Goal: Task Accomplishment & Management: Use online tool/utility

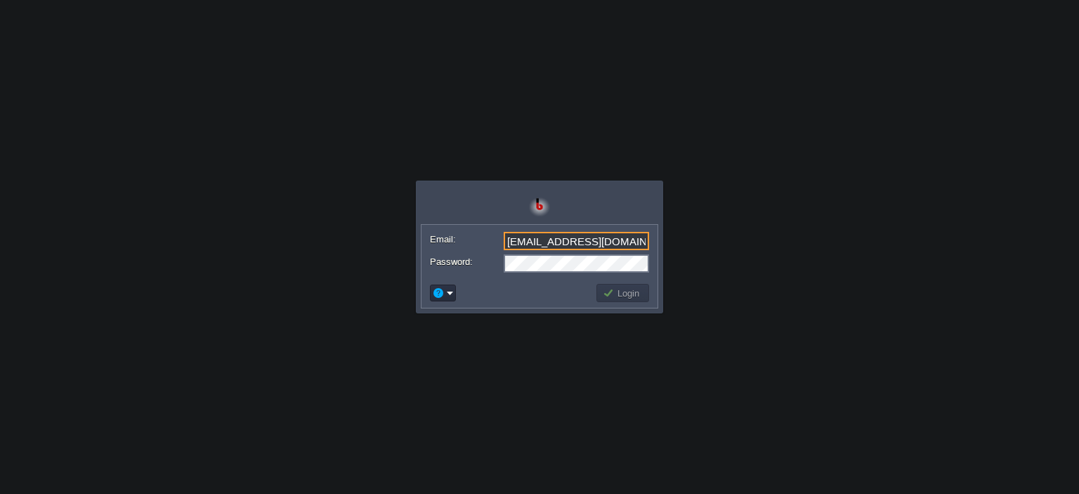
click at [638, 241] on input "[EMAIL_ADDRESS][DOMAIN_NAME]" at bounding box center [576, 241] width 145 height 18
type input "[EMAIL_ADDRESS][DOMAIN_NAME]"
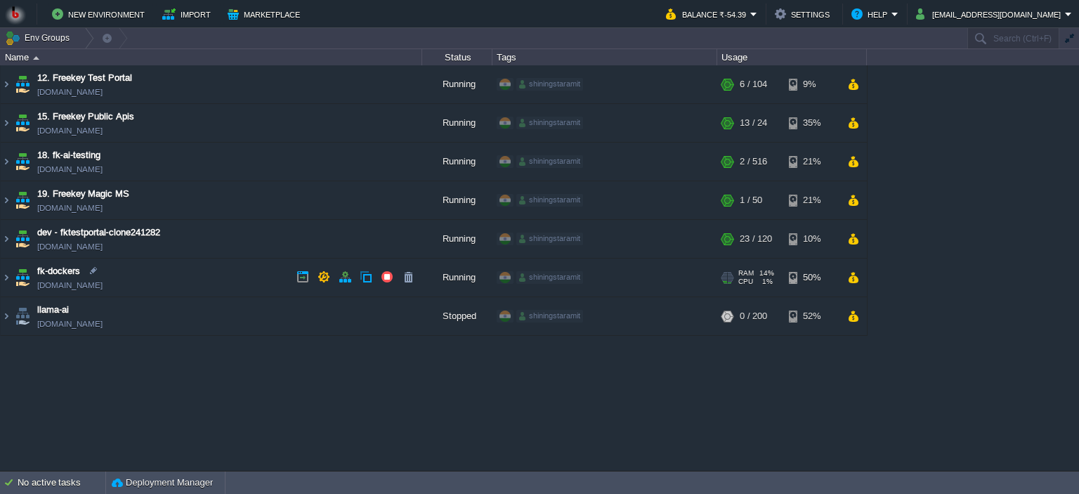
click at [174, 278] on td "fk-dockers [DOMAIN_NAME]" at bounding box center [211, 277] width 421 height 39
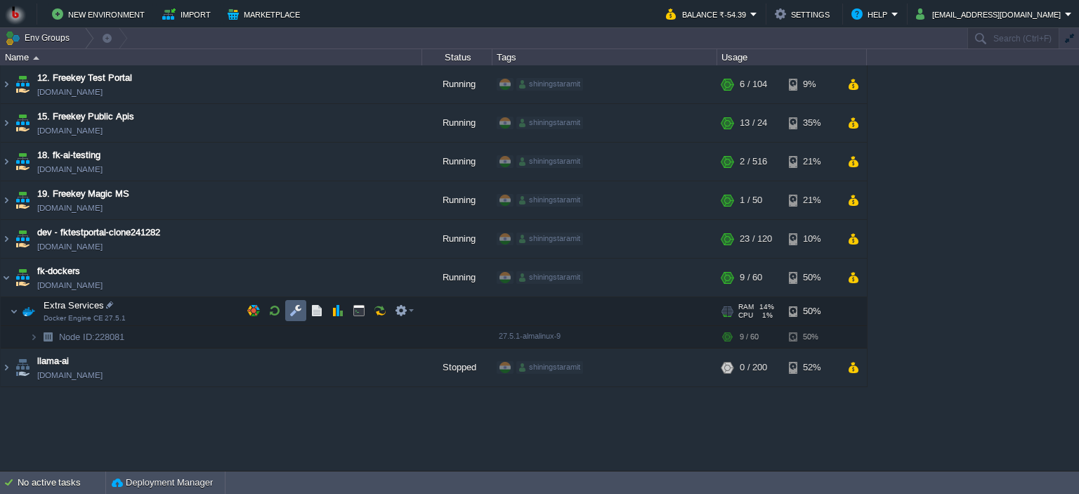
click at [294, 317] on td at bounding box center [295, 310] width 21 height 21
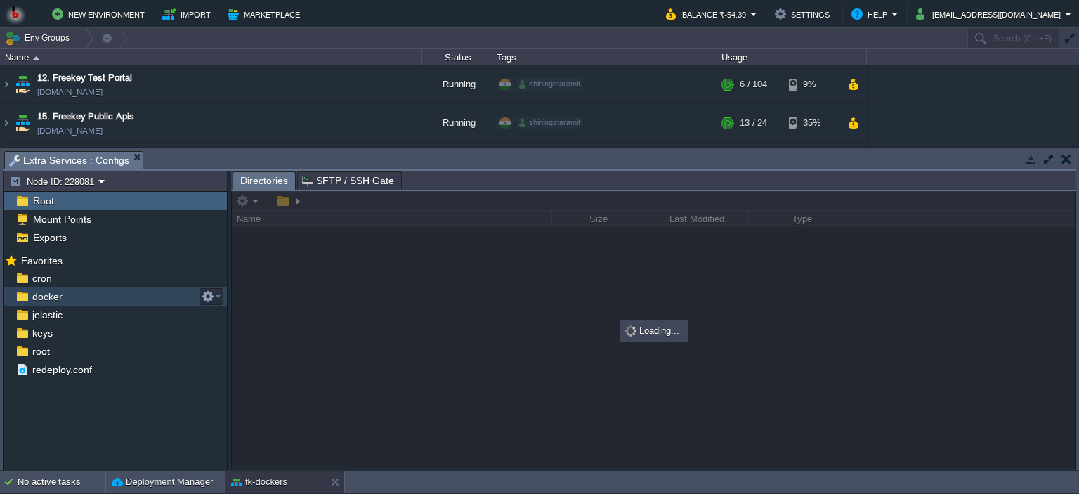
click at [98, 294] on div "docker" at bounding box center [115, 296] width 223 height 18
click at [128, 297] on div "docker" at bounding box center [115, 296] width 223 height 18
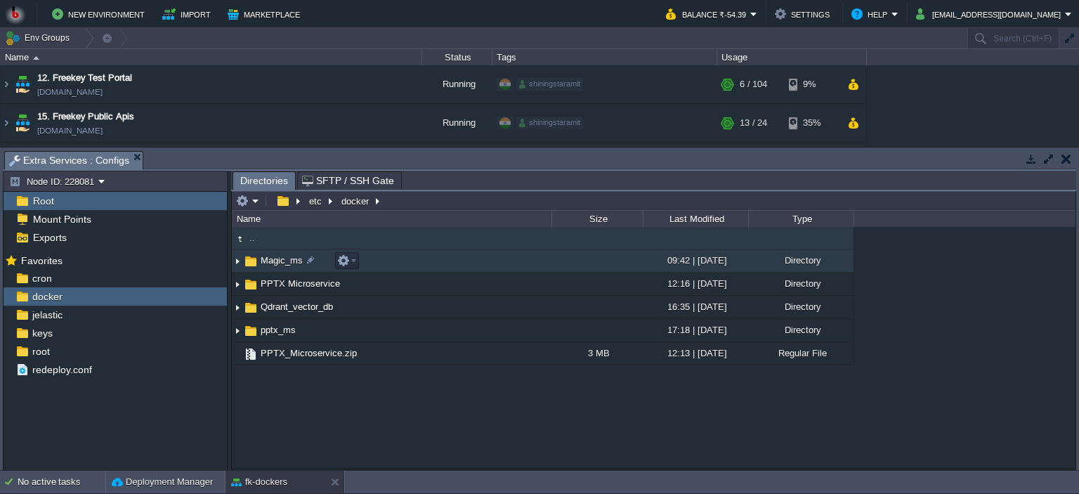
click at [423, 266] on td "Magic_ms" at bounding box center [392, 260] width 320 height 23
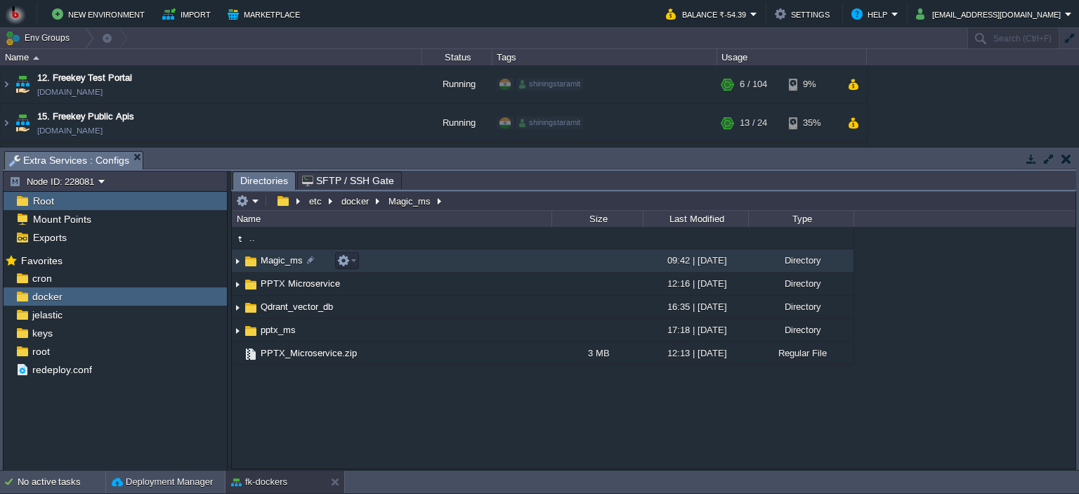
click at [423, 266] on td "Magic_ms" at bounding box center [392, 260] width 320 height 23
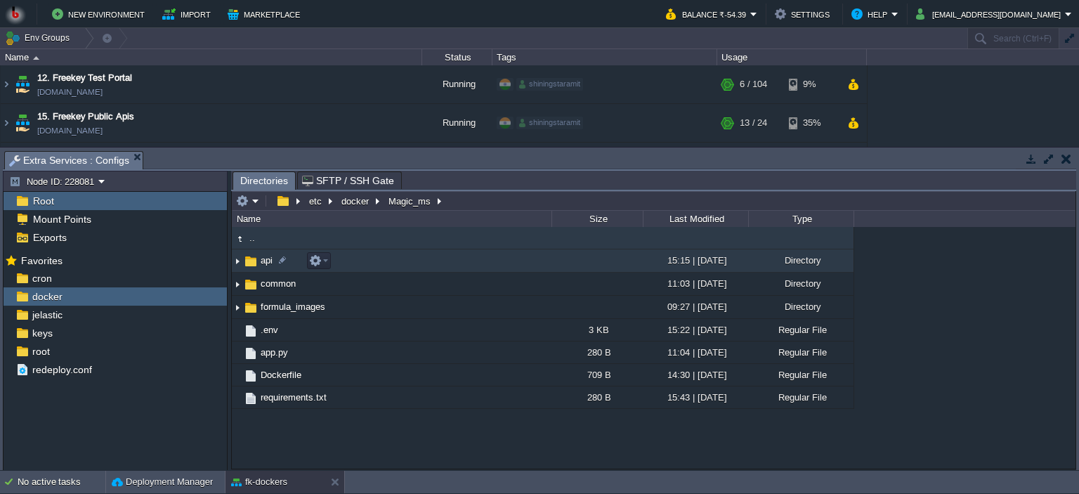
click at [447, 258] on td "api" at bounding box center [392, 260] width 320 height 23
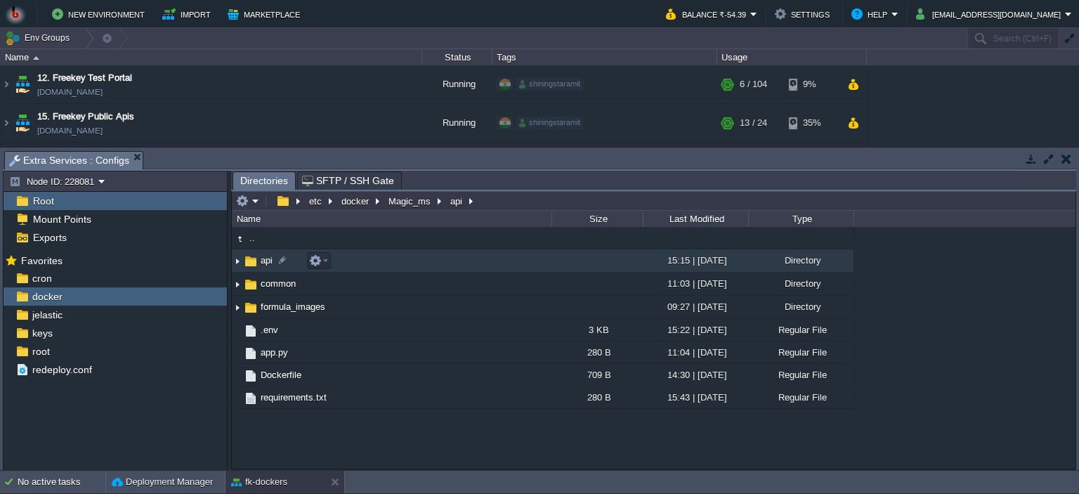
click at [447, 258] on td "api" at bounding box center [392, 260] width 320 height 23
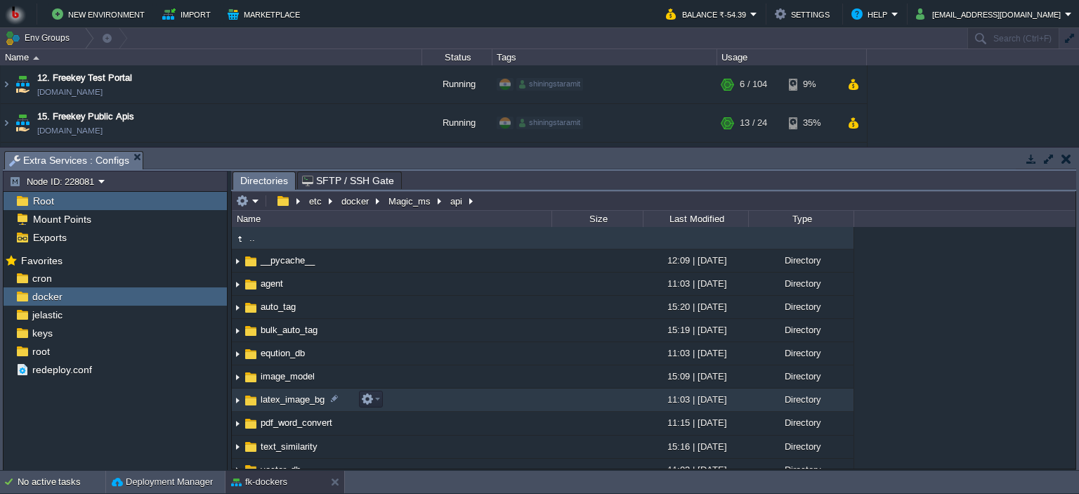
click at [466, 398] on td "latex_image_bg" at bounding box center [392, 399] width 320 height 23
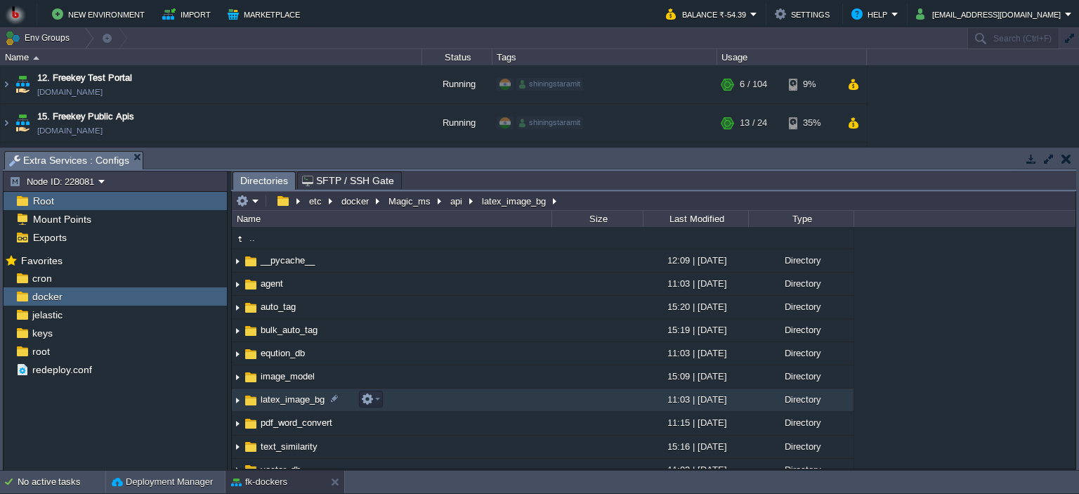
click at [466, 398] on td "latex_image_bg" at bounding box center [392, 399] width 320 height 23
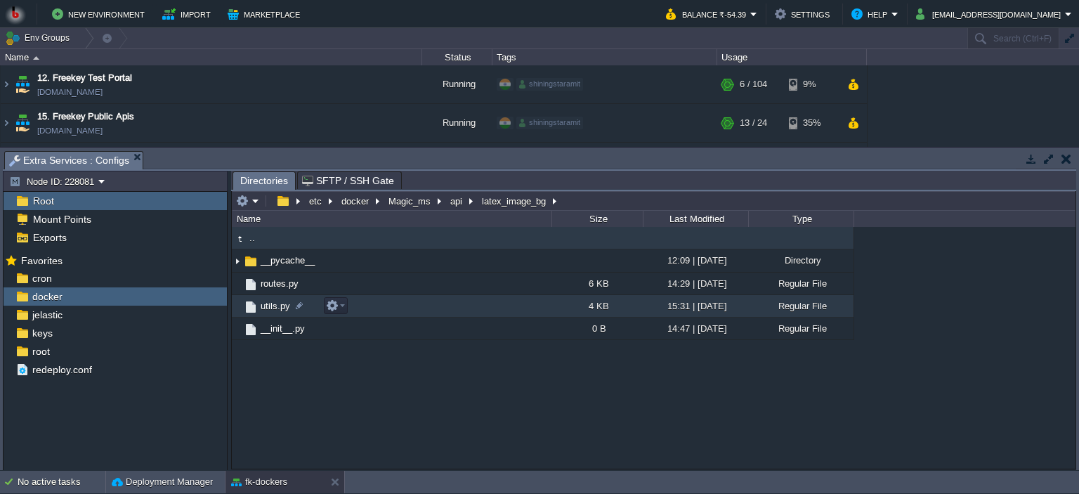
click at [424, 305] on td "utils.py" at bounding box center [392, 306] width 320 height 22
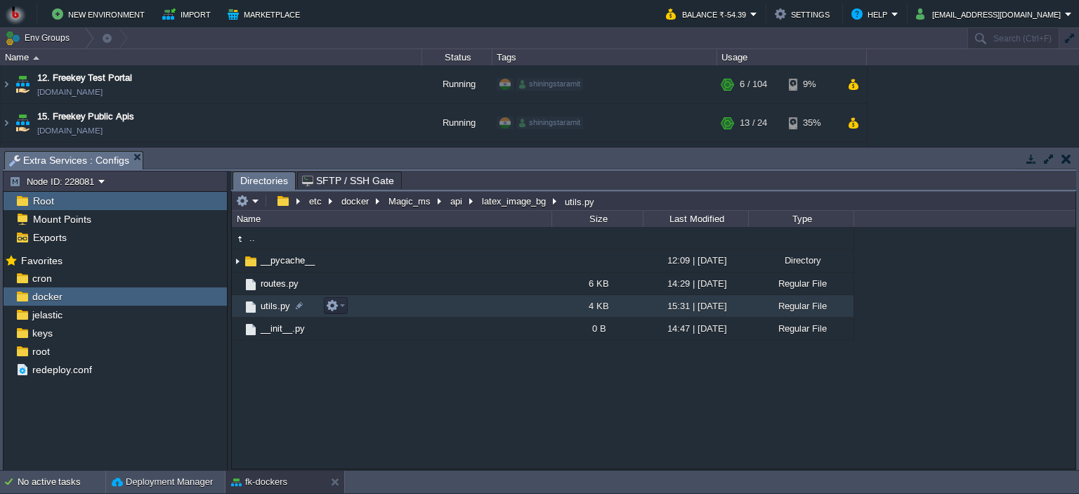
click at [424, 305] on td "utils.py" at bounding box center [392, 306] width 320 height 22
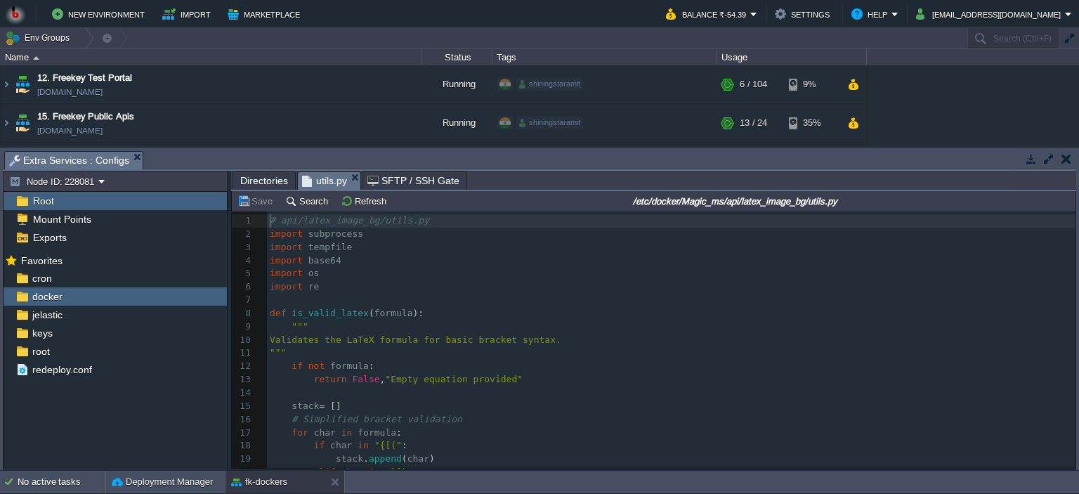
scroll to position [4, 0]
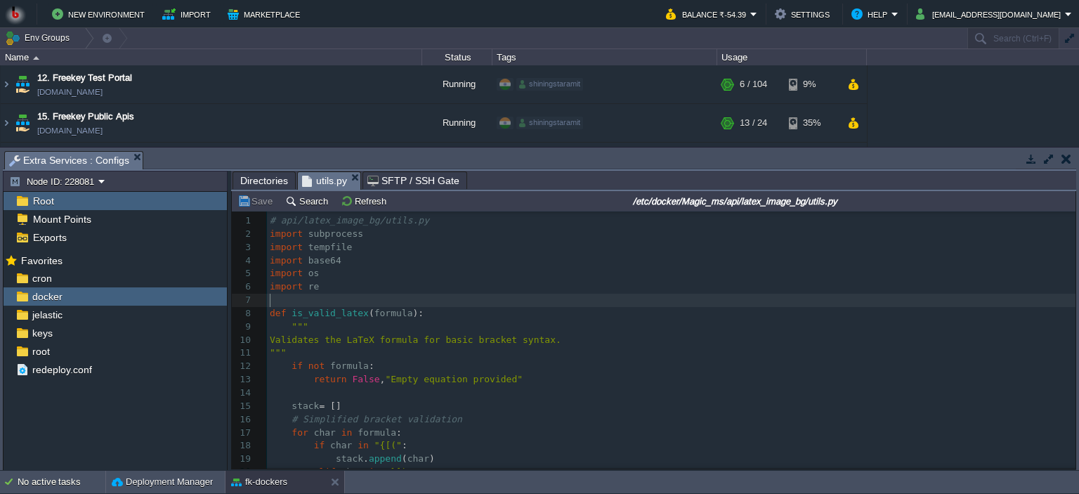
click at [438, 305] on pre "​" at bounding box center [671, 300] width 809 height 13
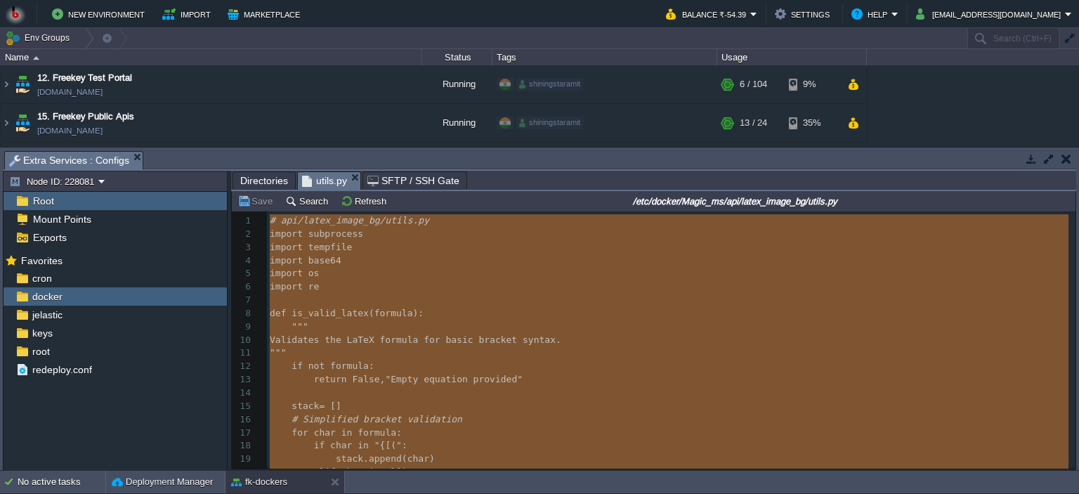
type textarea "-"
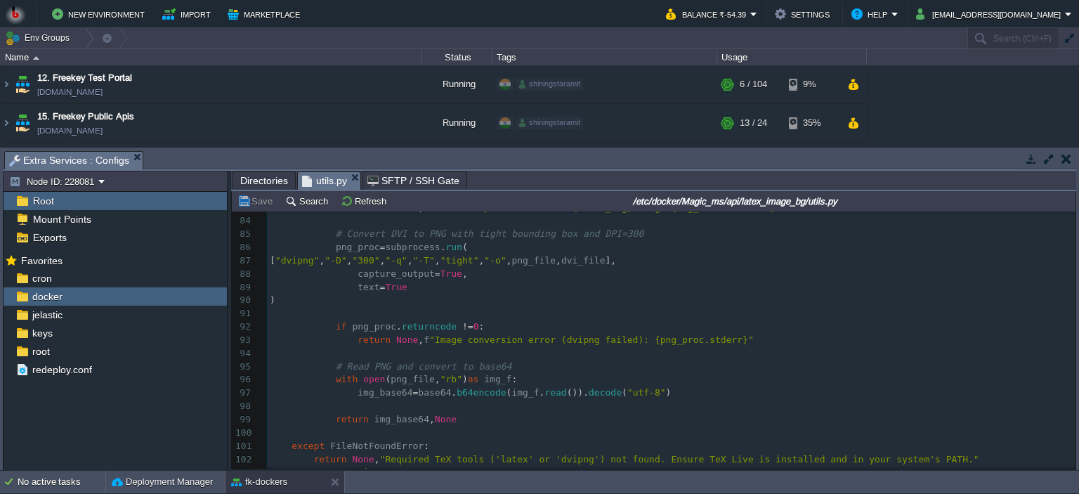
scroll to position [0, 0]
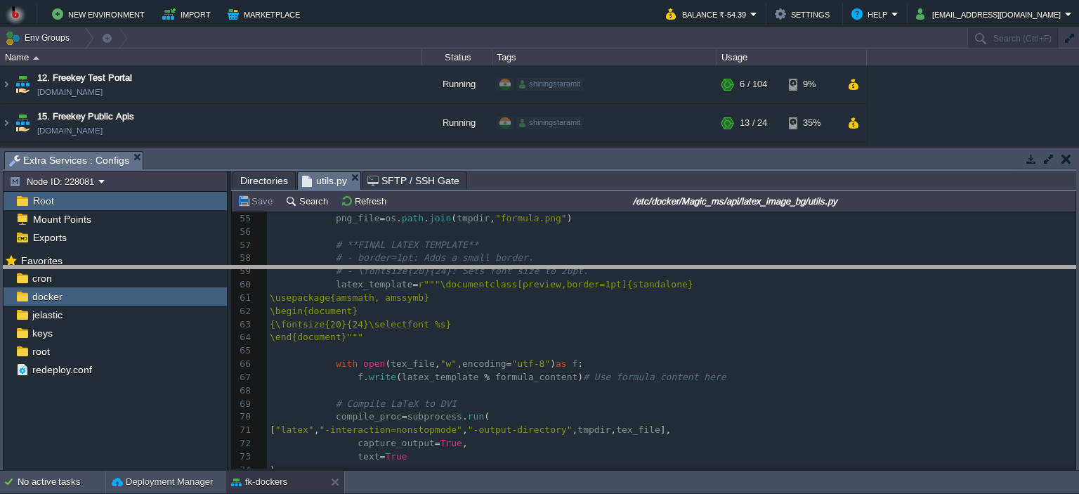
drag, startPoint x: 525, startPoint y: 166, endPoint x: 498, endPoint y: 280, distance: 117.7
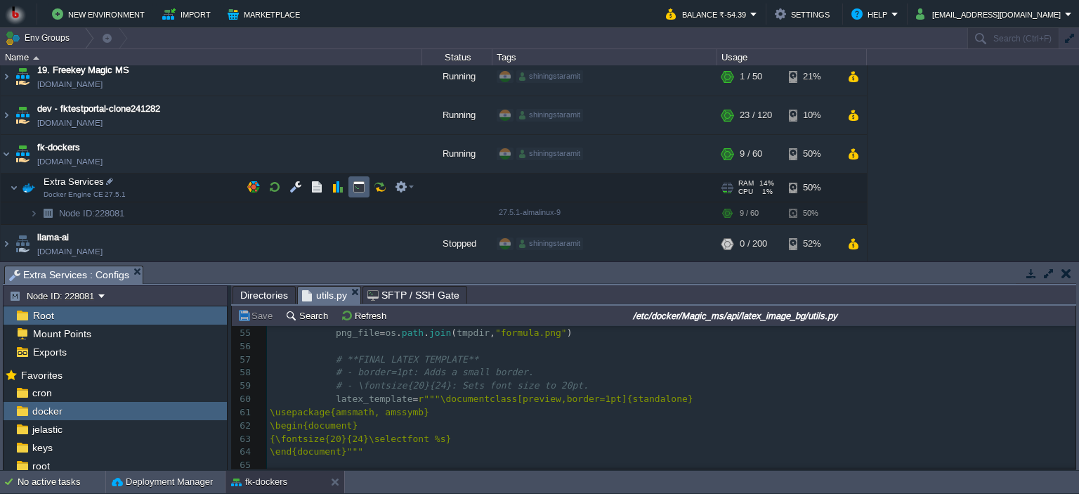
click at [366, 183] on td at bounding box center [358, 186] width 21 height 21
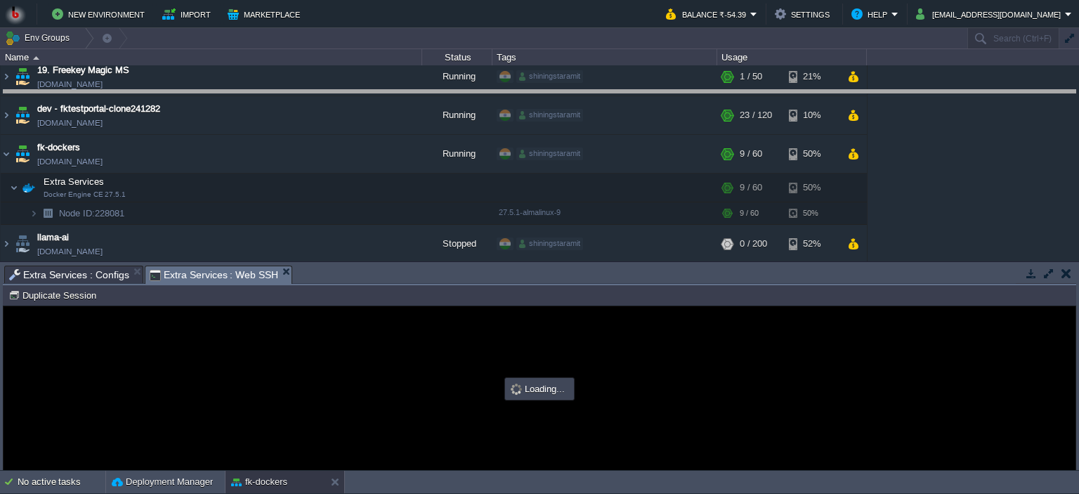
drag, startPoint x: 464, startPoint y: 273, endPoint x: 500, endPoint y: 98, distance: 179.2
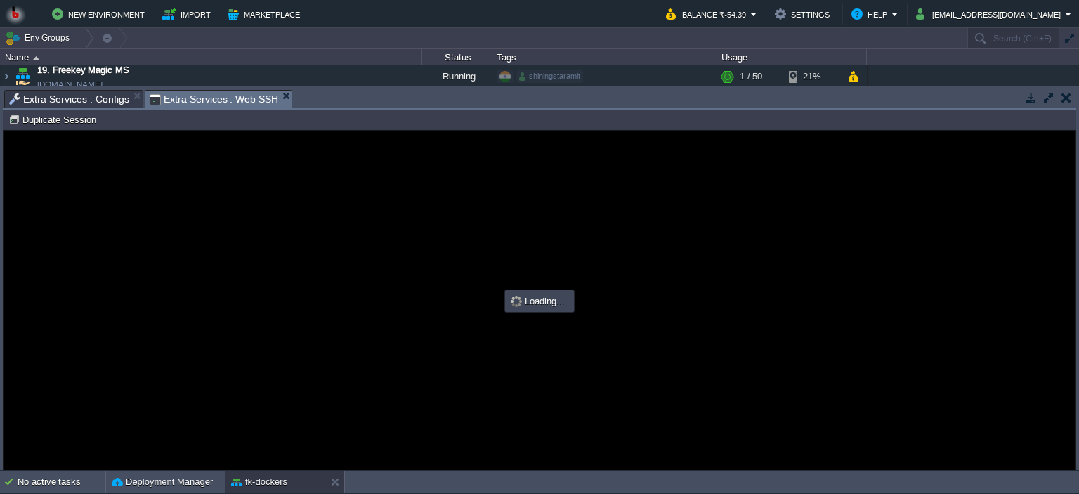
type input "#000000"
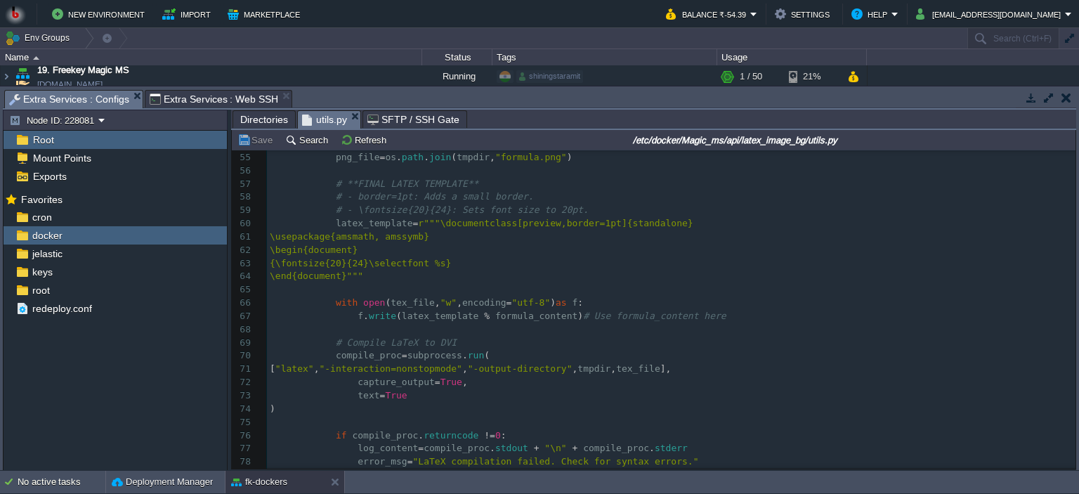
click at [65, 95] on span "Extra Services : Configs" at bounding box center [69, 100] width 120 height 18
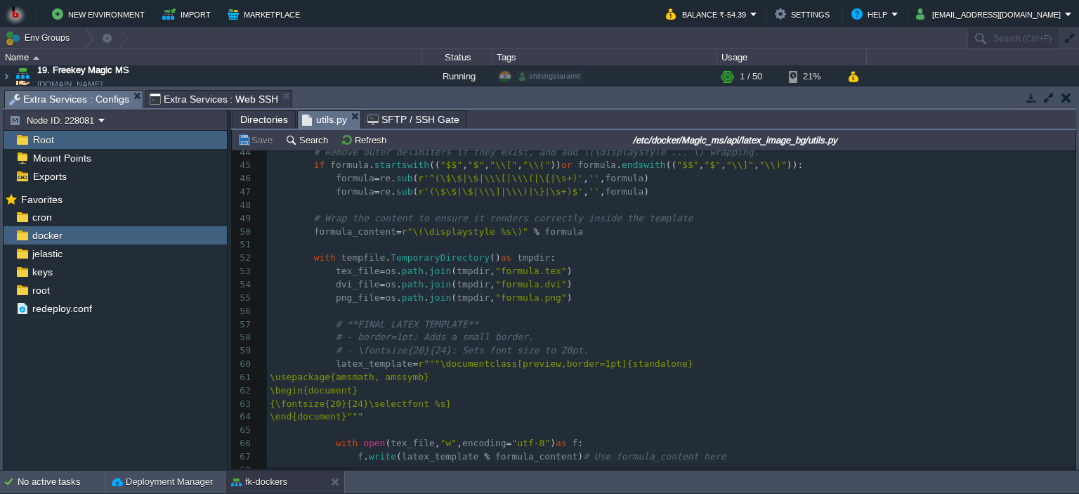
scroll to position [577, 0]
type textarea "14"
type textarea "16.8"
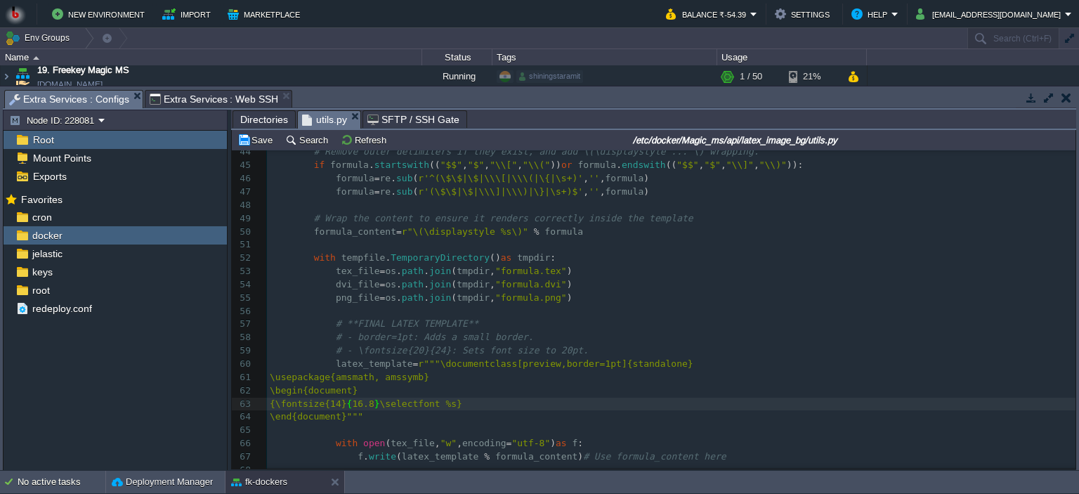
click at [480, 412] on pre "\end{document}"""" at bounding box center [671, 416] width 809 height 13
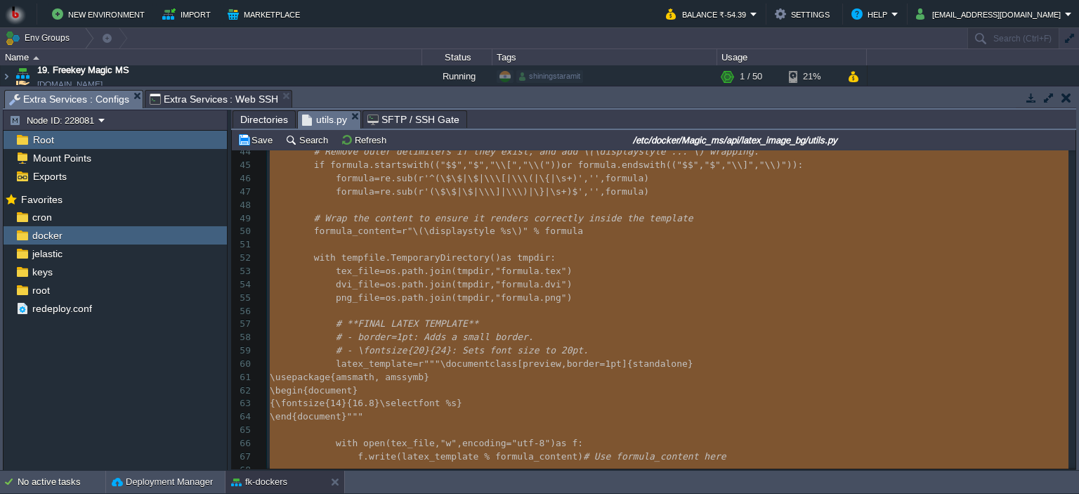
scroll to position [436, 0]
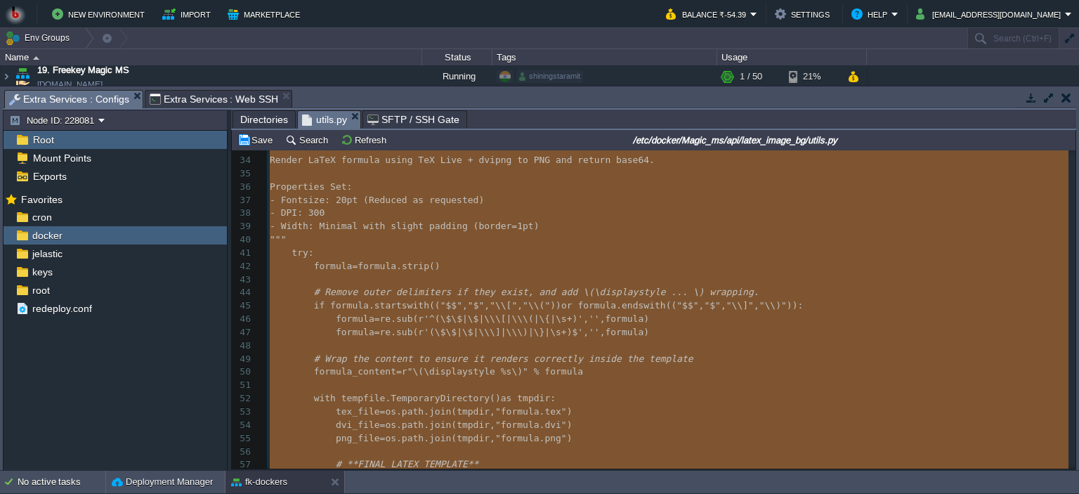
type textarea "-"
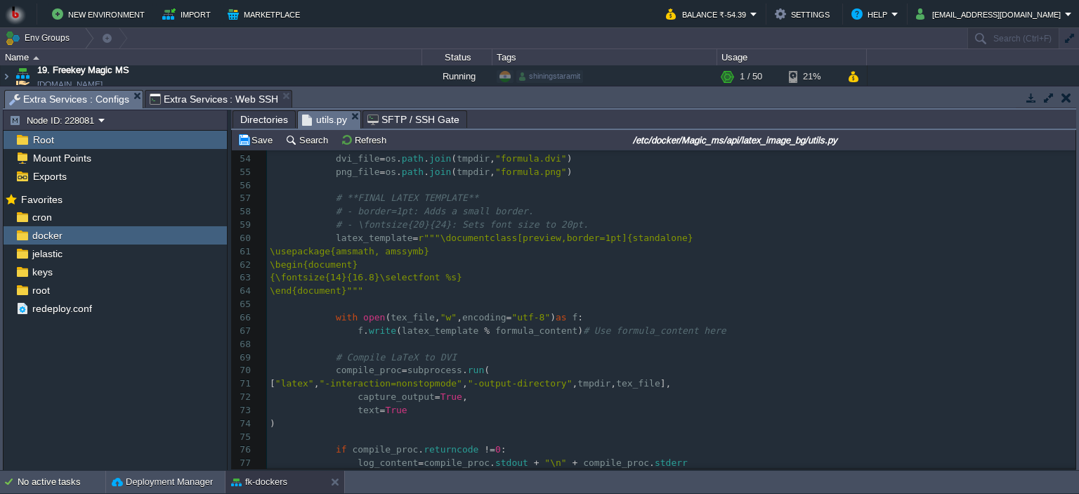
scroll to position [717, 0]
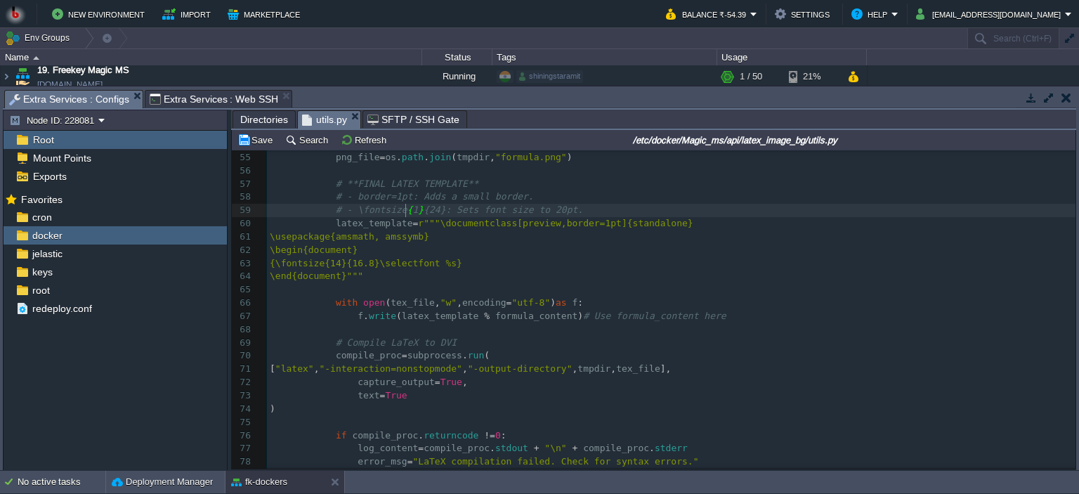
type textarea "14"
type textarea "16"
click at [490, 270] on pre "\end{document}"""" at bounding box center [671, 276] width 809 height 13
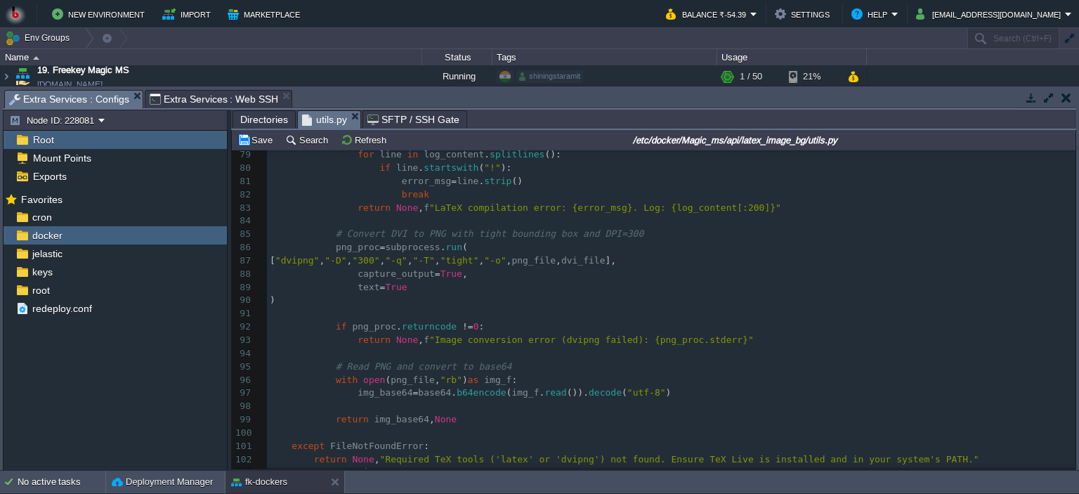
scroll to position [1077, 0]
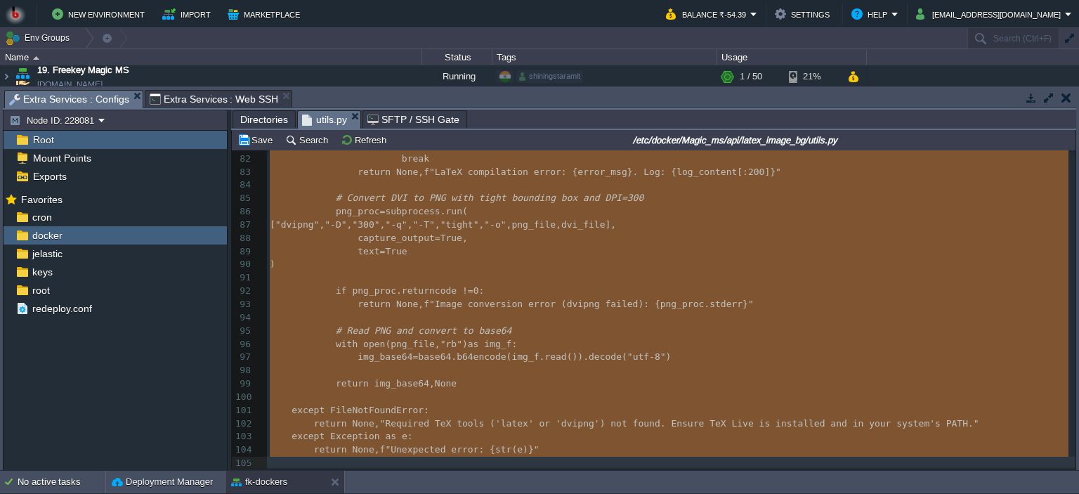
type textarea "-"
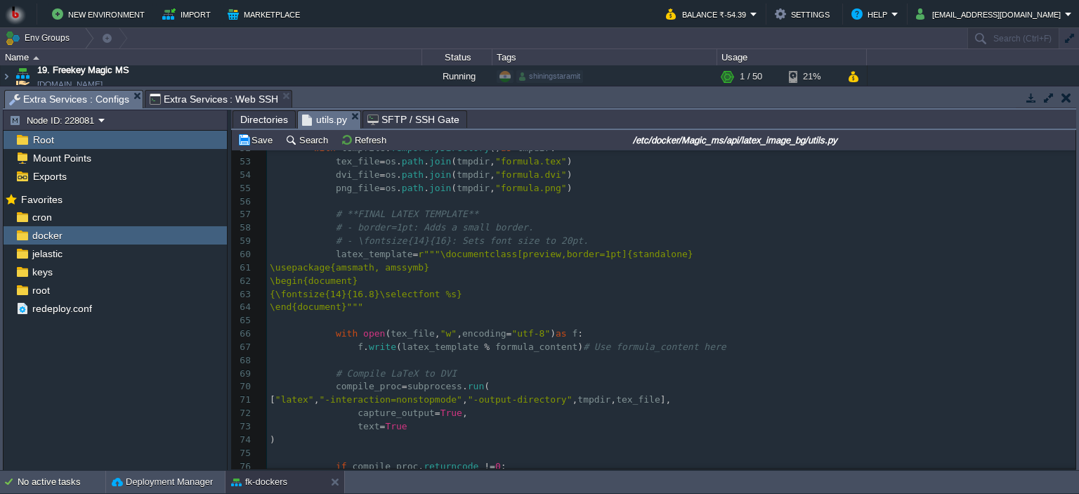
scroll to position [656, 0]
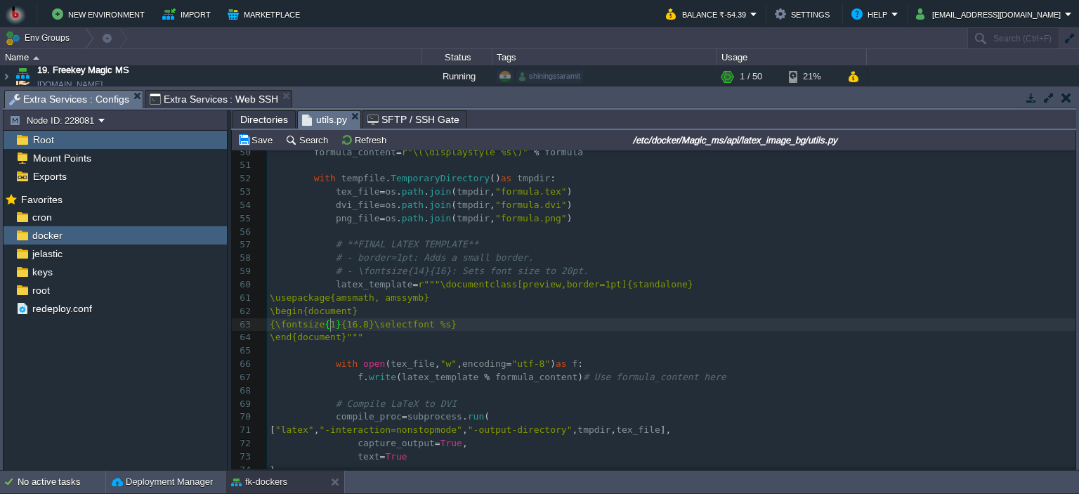
type textarea "2"
type textarea "4"
type textarea "2"
type textarea "4"
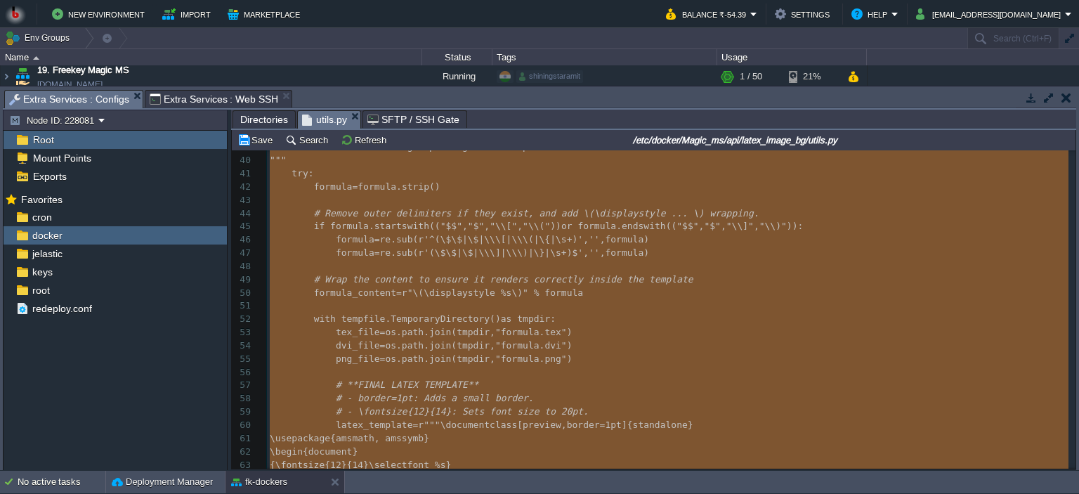
scroll to position [516, 0]
type textarea "-"
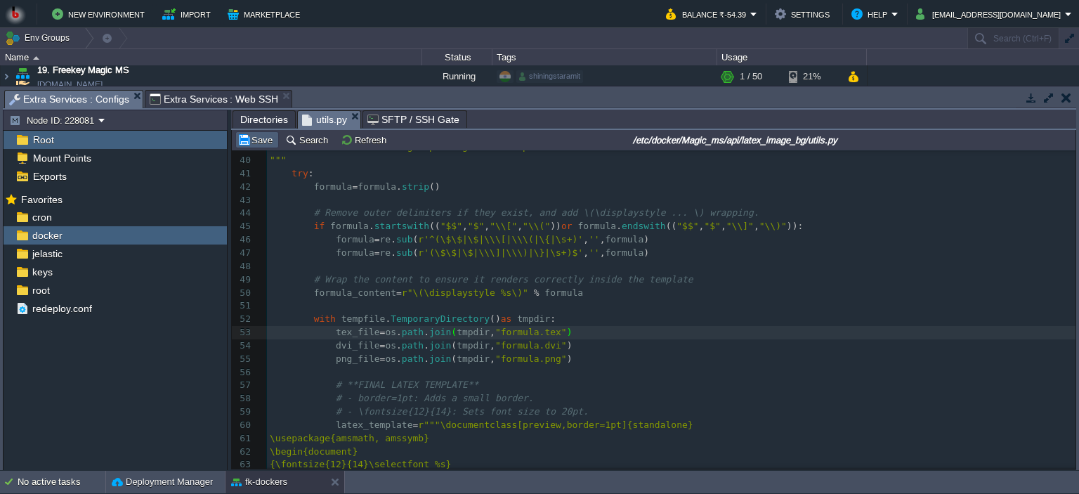
click at [247, 140] on button "Save" at bounding box center [256, 139] width 39 height 13
click at [627, 318] on pre "with tempfile . TemporaryDirectory () as tmpdir :" at bounding box center [671, 319] width 809 height 13
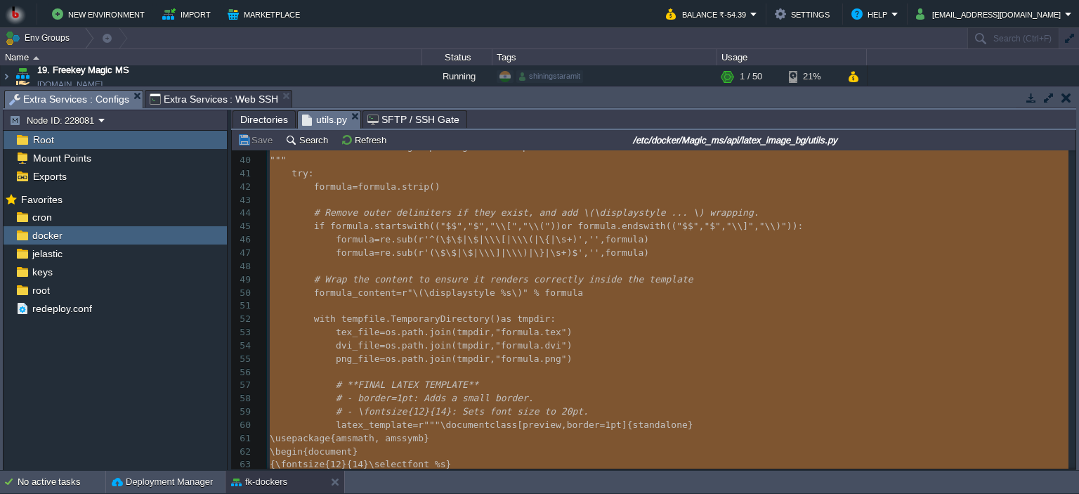
type textarea "-"
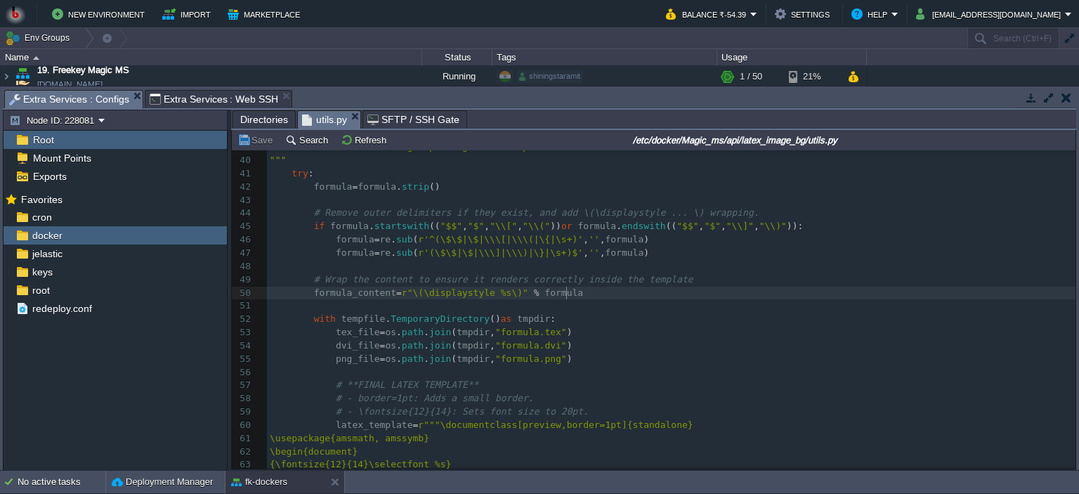
click at [210, 97] on span "Extra Services : Web SSH" at bounding box center [214, 99] width 129 height 17
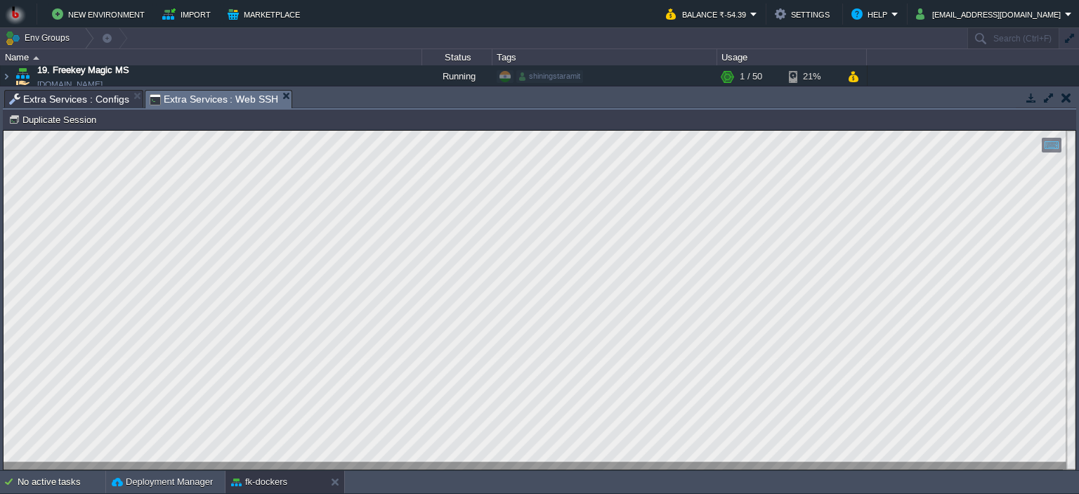
click at [73, 97] on span "Extra Services : Configs" at bounding box center [69, 99] width 120 height 17
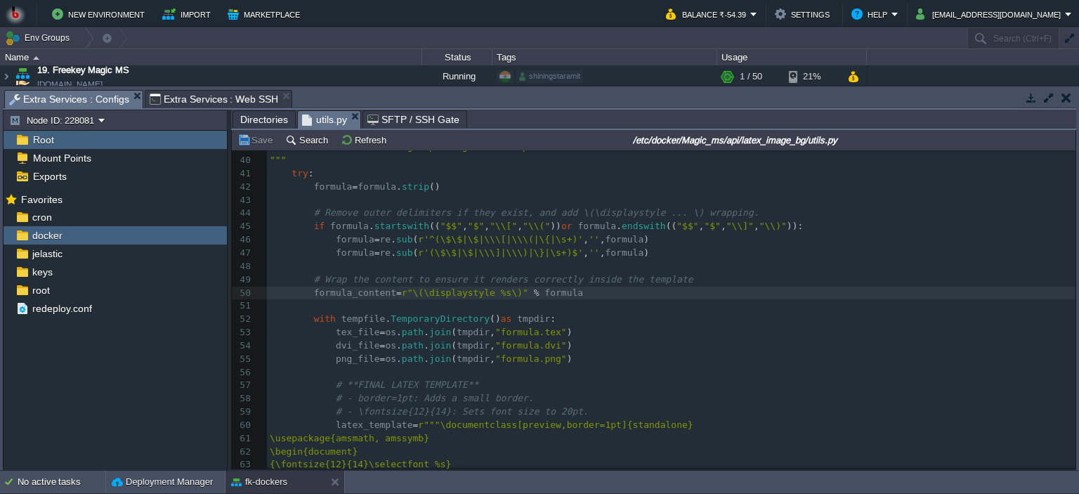
click at [255, 119] on span "Directories" at bounding box center [264, 119] width 48 height 17
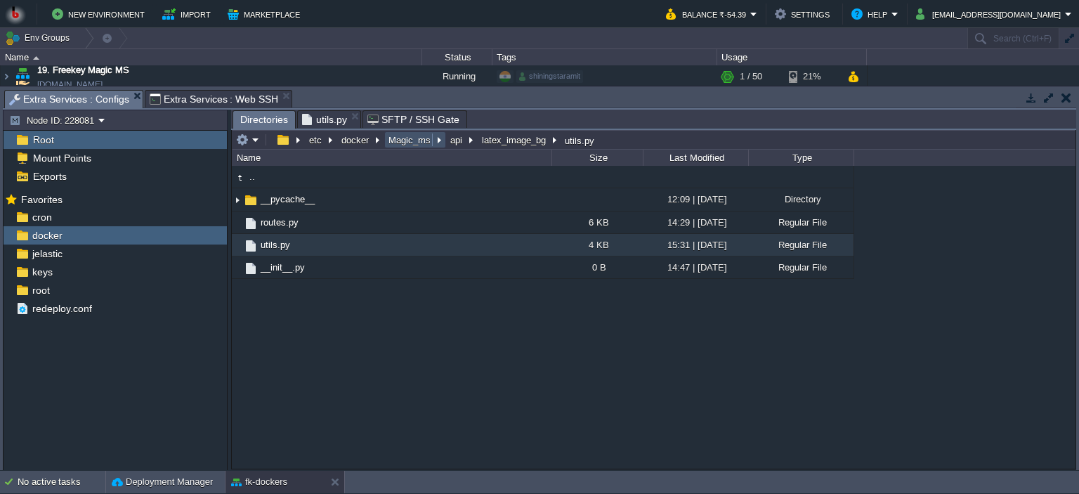
click at [409, 143] on button "Magic_ms" at bounding box center [410, 139] width 48 height 13
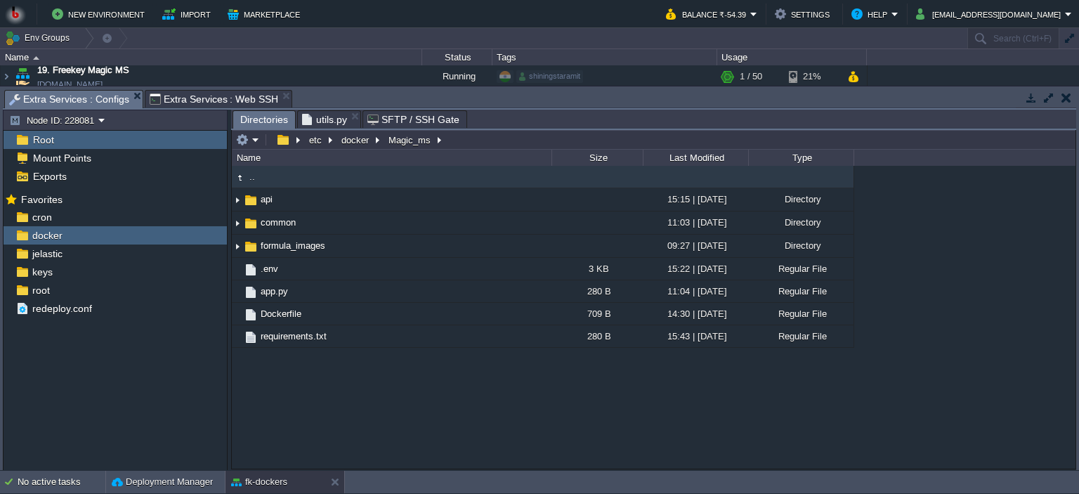
type input "/etc/docker/Magic_ms"
click at [464, 145] on input "/etc/docker/Magic_ms" at bounding box center [654, 140] width 844 height 20
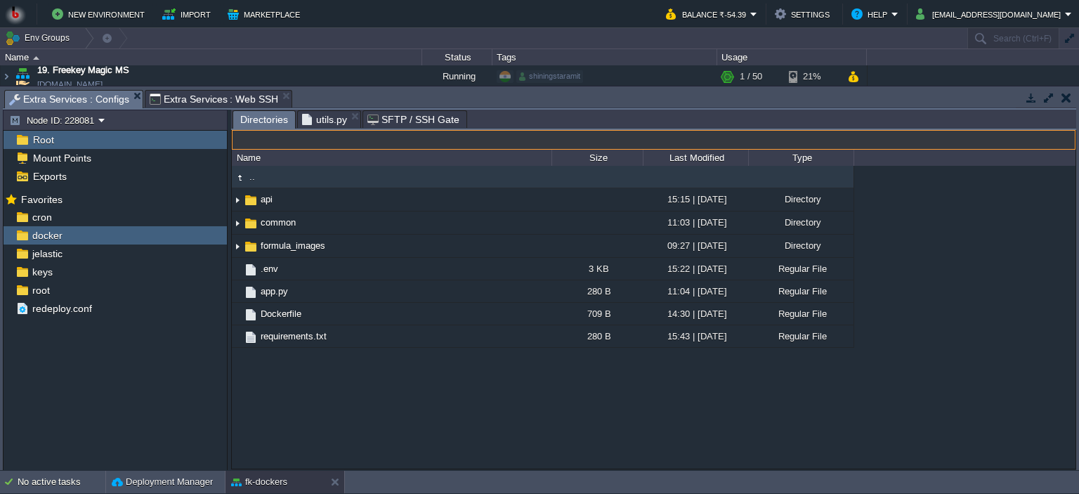
click at [192, 97] on span "Extra Services : Web SSH" at bounding box center [214, 99] width 129 height 17
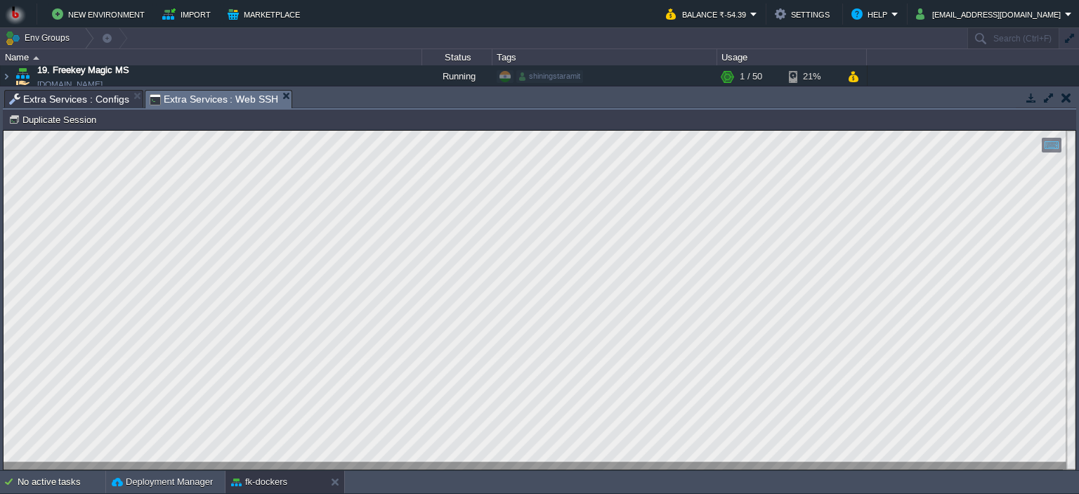
click at [4, 131] on html "Copy: Ctrl + Shift + C Paste: Ctrl + V Settings: Ctrl + Shift + Alt 0" at bounding box center [540, 131] width 1072 height 0
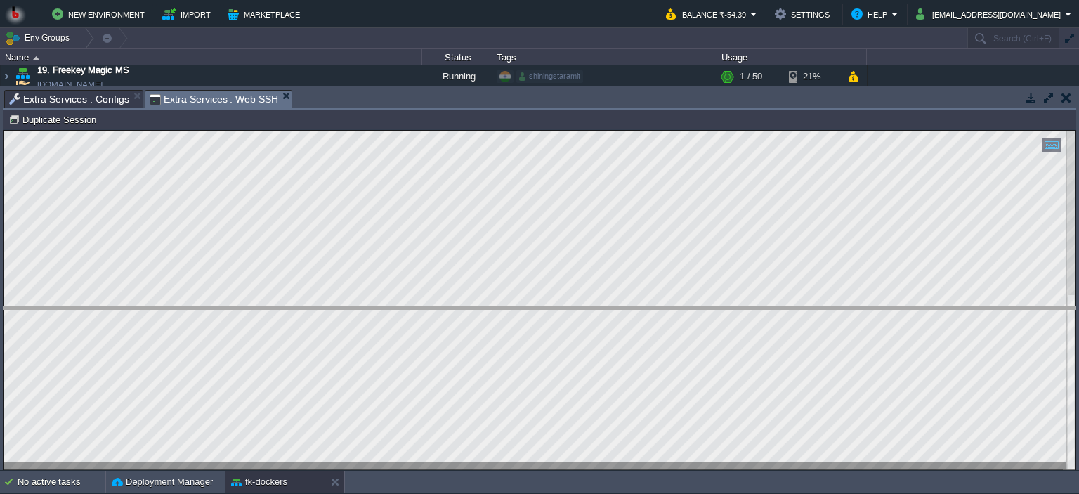
drag, startPoint x: 351, startPoint y: 105, endPoint x: 352, endPoint y: 322, distance: 217.1
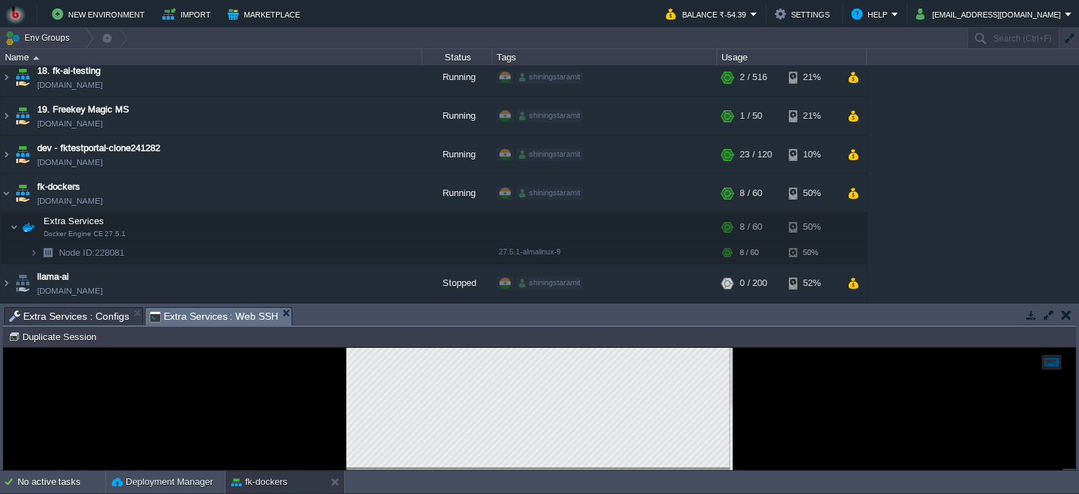
scroll to position [82, 0]
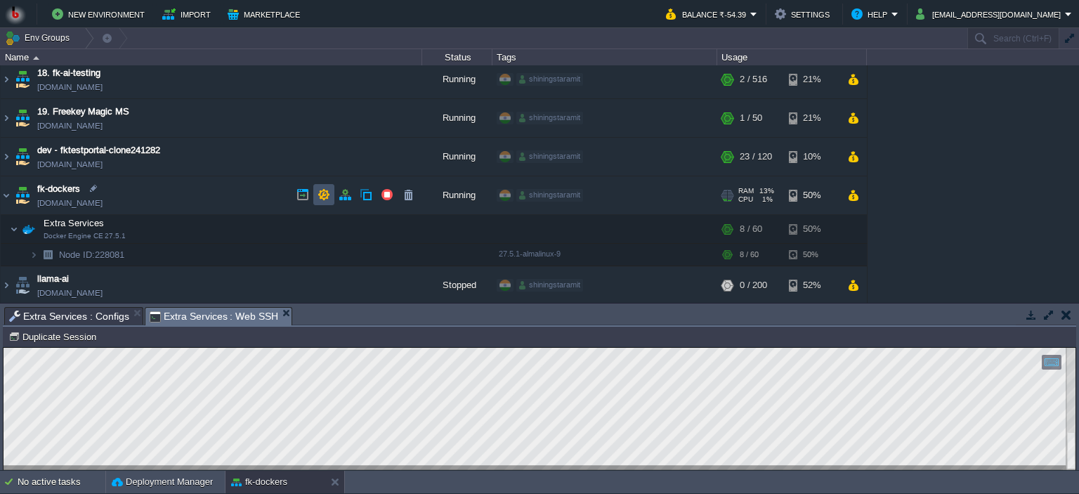
click at [328, 191] on button "button" at bounding box center [324, 194] width 13 height 13
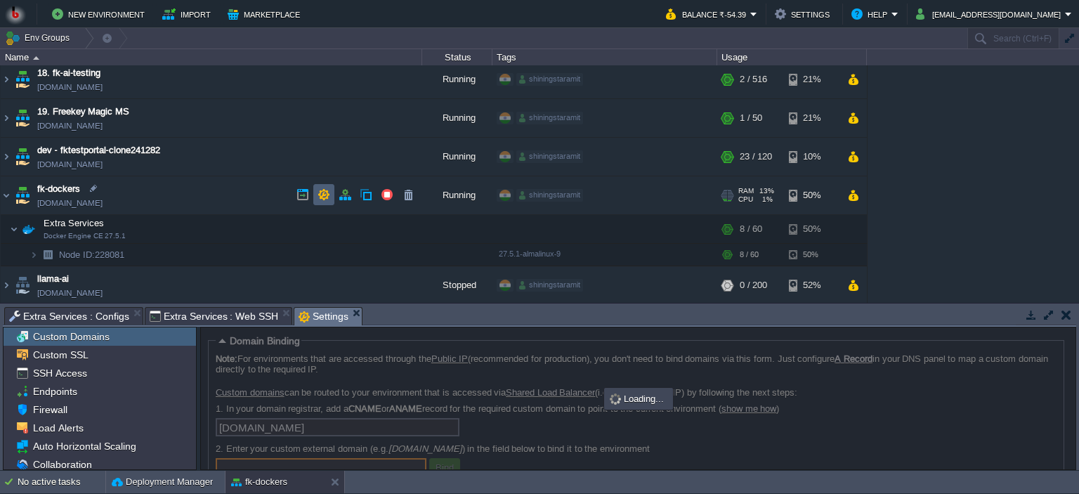
scroll to position [8, 0]
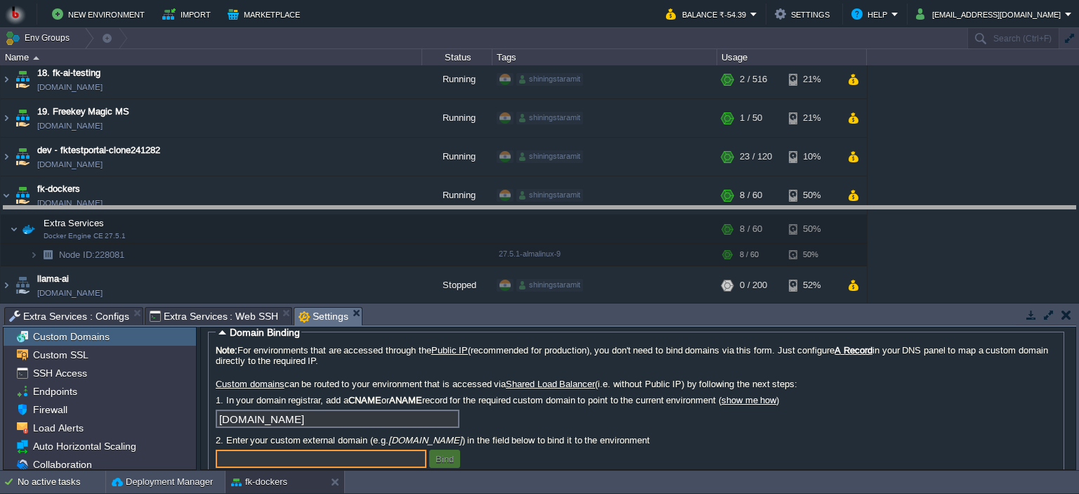
drag, startPoint x: 438, startPoint y: 322, endPoint x: 430, endPoint y: 221, distance: 101.5
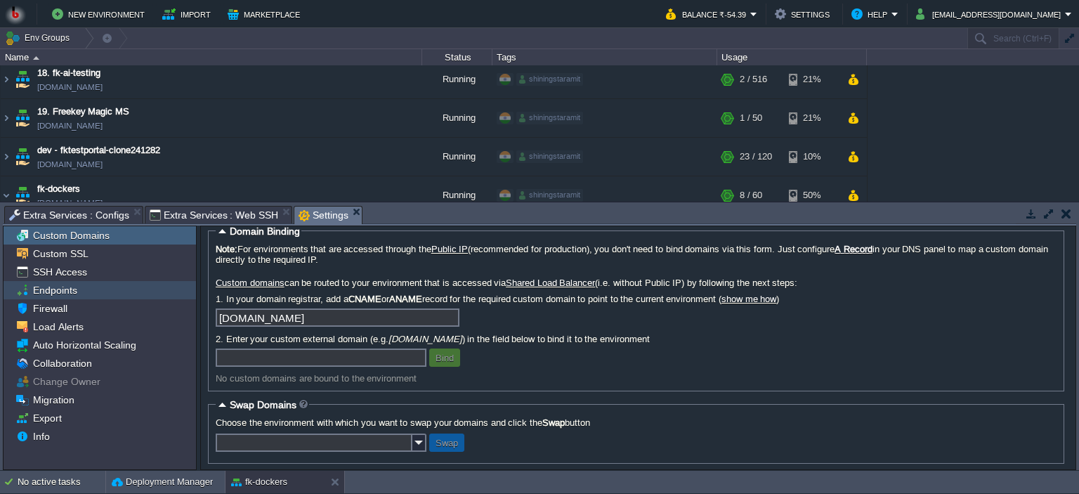
click at [93, 292] on div "Endpoints" at bounding box center [100, 290] width 192 height 18
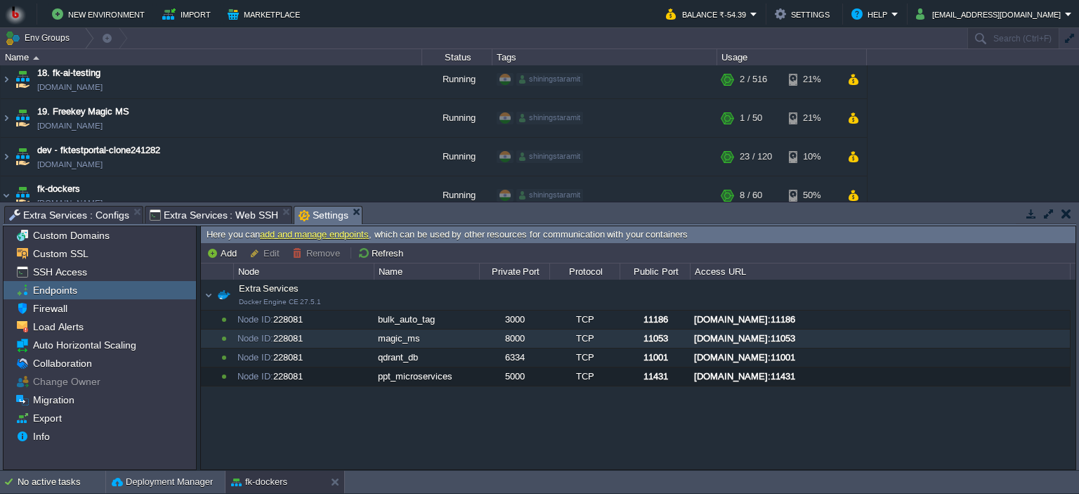
click at [756, 336] on div "[DOMAIN_NAME]:11053" at bounding box center [879, 338] width 379 height 18
